Goal: Information Seeking & Learning: Learn about a topic

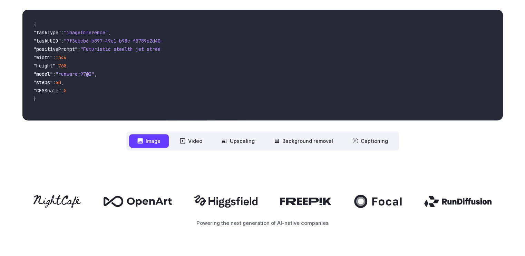
scroll to position [207, 0]
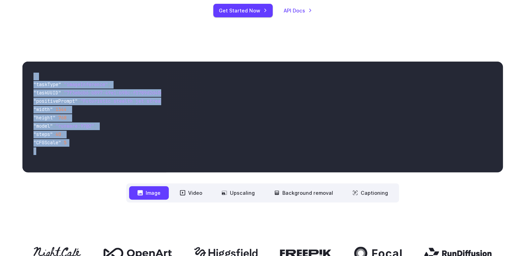
drag, startPoint x: 49, startPoint y: 149, endPoint x: 28, endPoint y: 70, distance: 81.9
click at [28, 70] on code "{ "taskType" : "imageInference" , "taskUUID" : "7f3ebcb6-b897-49e1-b98c-f5789d2…" at bounding box center [94, 116] width 133 height 99
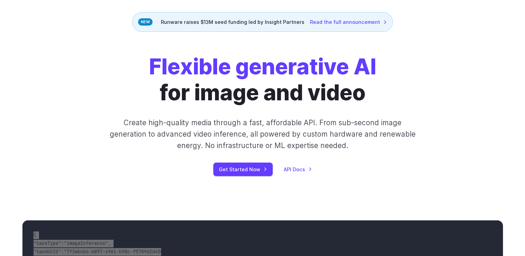
scroll to position [0, 0]
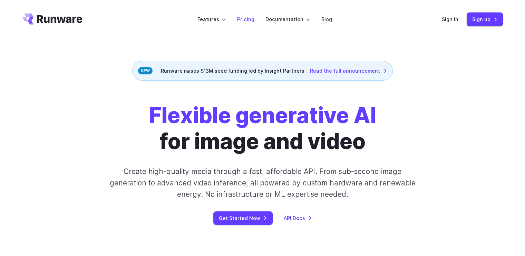
click at [253, 19] on link "Pricing" at bounding box center [245, 19] width 17 height 8
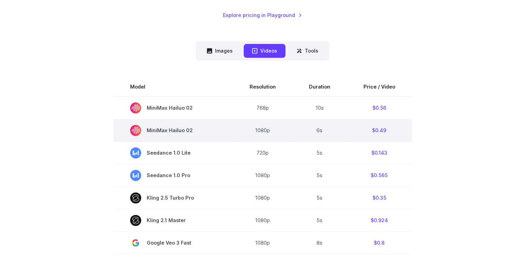
scroll to position [173, 0]
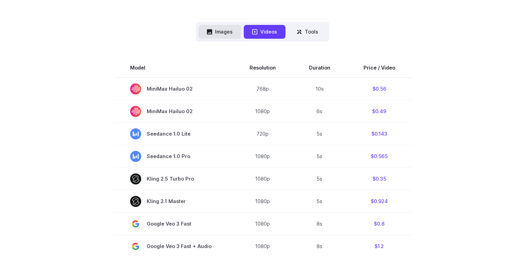
click at [225, 32] on button "Images" at bounding box center [220, 31] width 42 height 13
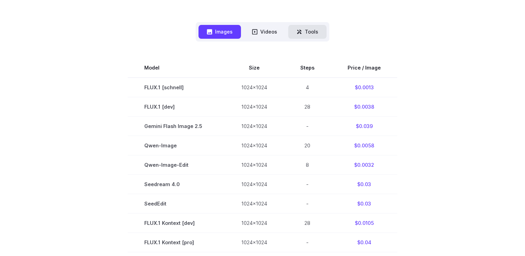
click at [311, 28] on button "Tools" at bounding box center [307, 31] width 38 height 13
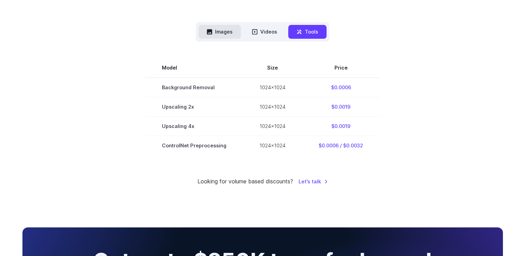
click at [219, 29] on button "Images" at bounding box center [220, 31] width 42 height 13
